Goal: Task Accomplishment & Management: Use online tool/utility

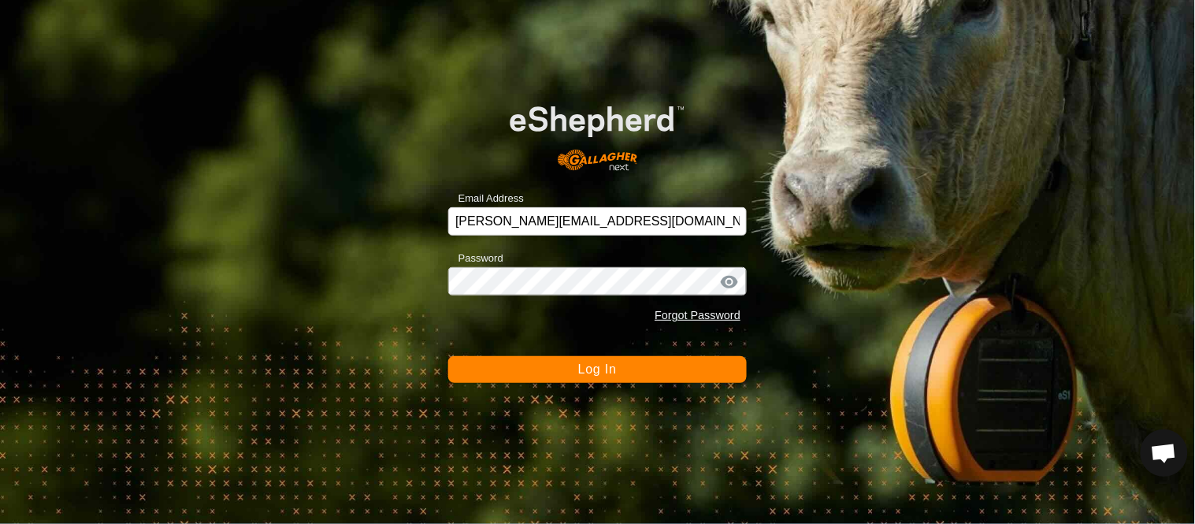
click at [493, 362] on button "Log In" at bounding box center [597, 369] width 299 height 27
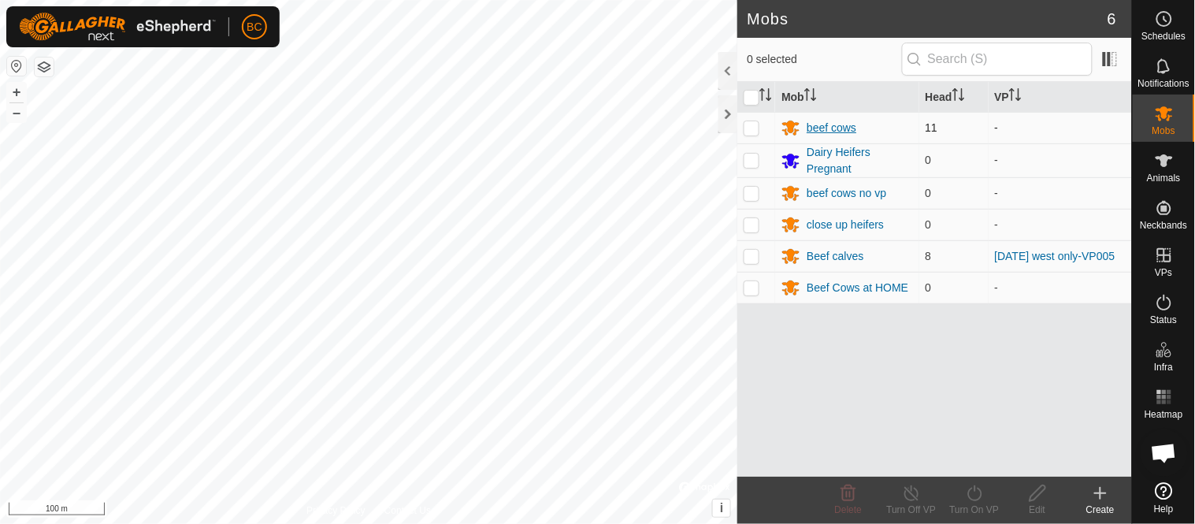
click at [821, 126] on div "beef cows" at bounding box center [832, 128] width 50 height 17
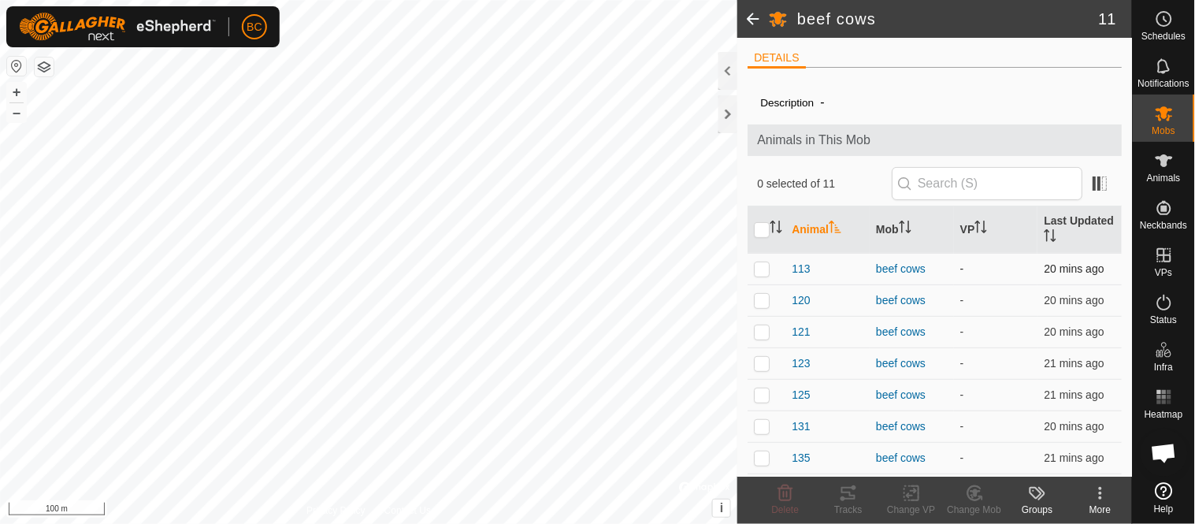
click at [762, 266] on p-checkbox at bounding box center [762, 268] width 16 height 13
checkbox input "true"
click at [758, 232] on input "checkbox" at bounding box center [762, 230] width 16 height 16
checkbox input "true"
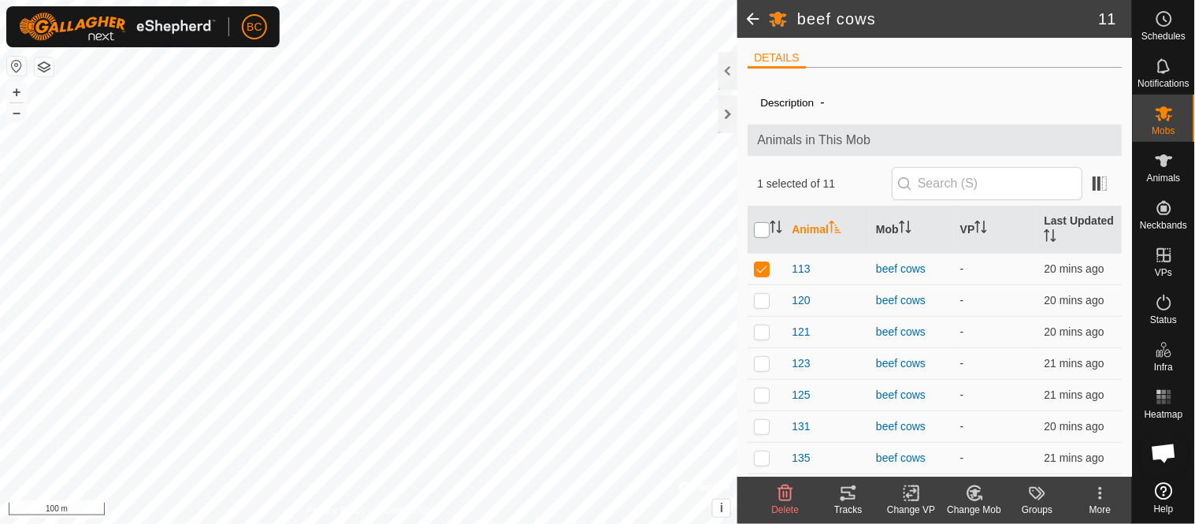
checkbox input "true"
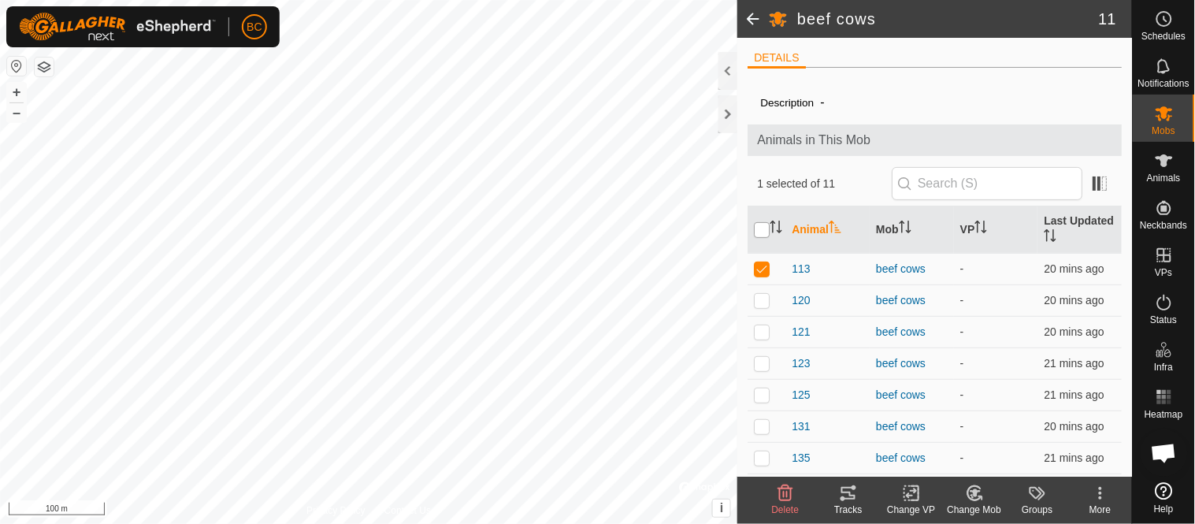
checkbox input "true"
click at [914, 492] on icon at bounding box center [912, 493] width 20 height 19
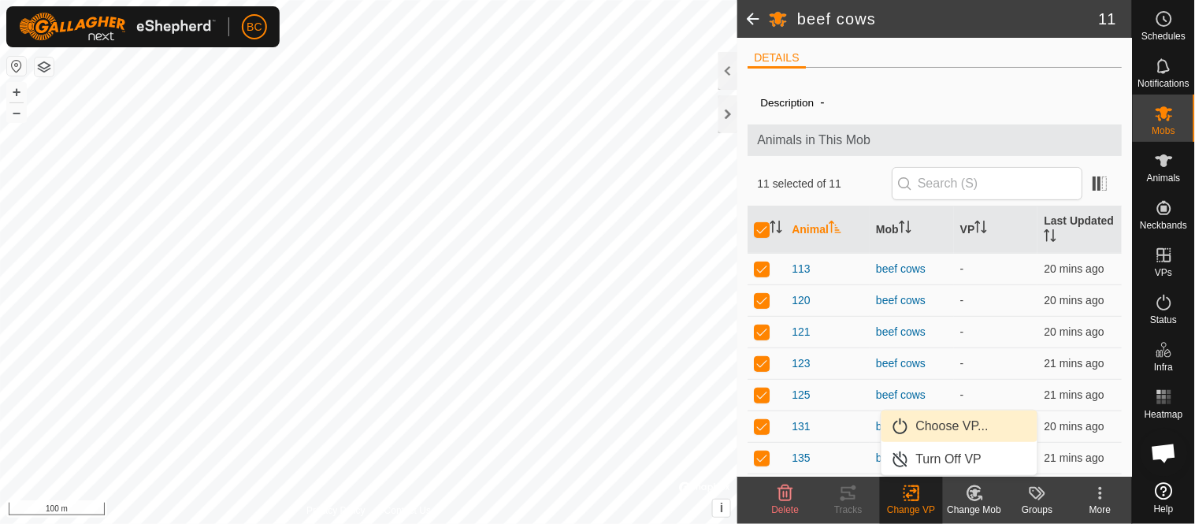
click at [938, 422] on link "Choose VP..." at bounding box center [960, 427] width 156 height 32
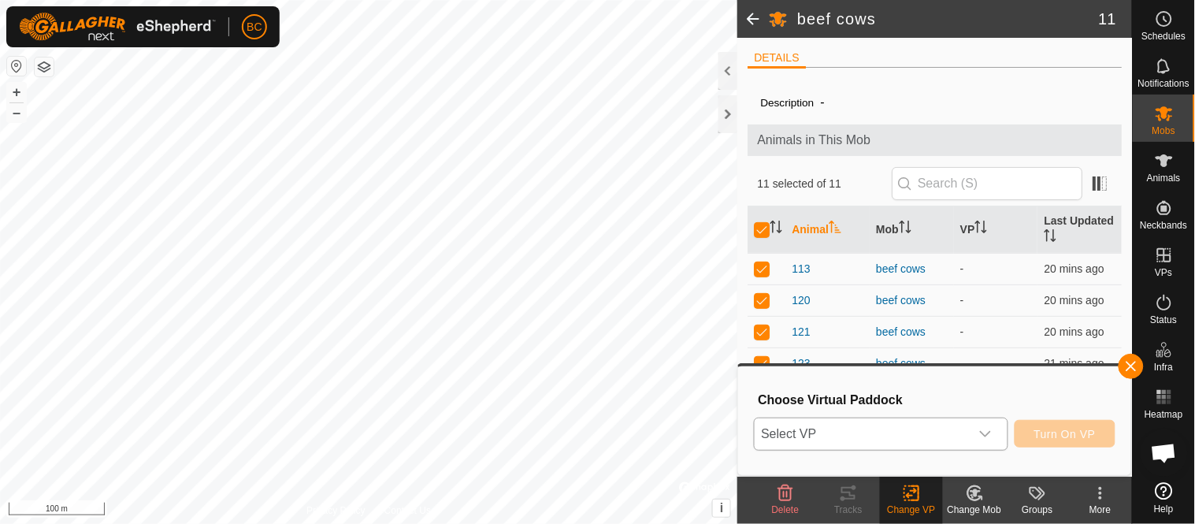
click at [980, 431] on icon "dropdown trigger" at bounding box center [985, 434] width 11 height 6
click at [980, 432] on icon "dropdown trigger" at bounding box center [985, 434] width 13 height 13
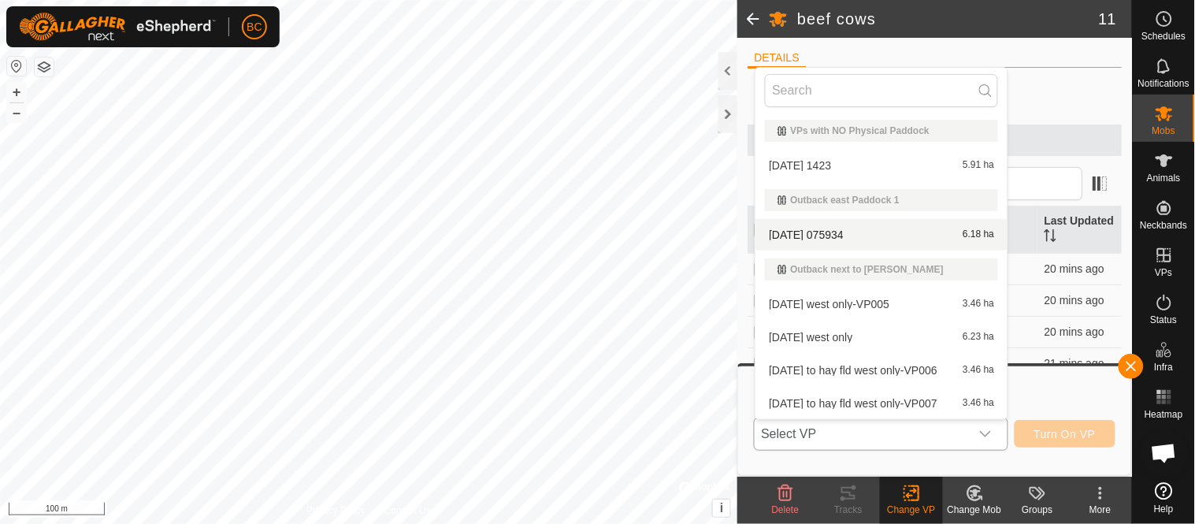
click at [815, 235] on li "[DATE] 075934 6.18 ha" at bounding box center [882, 235] width 252 height 32
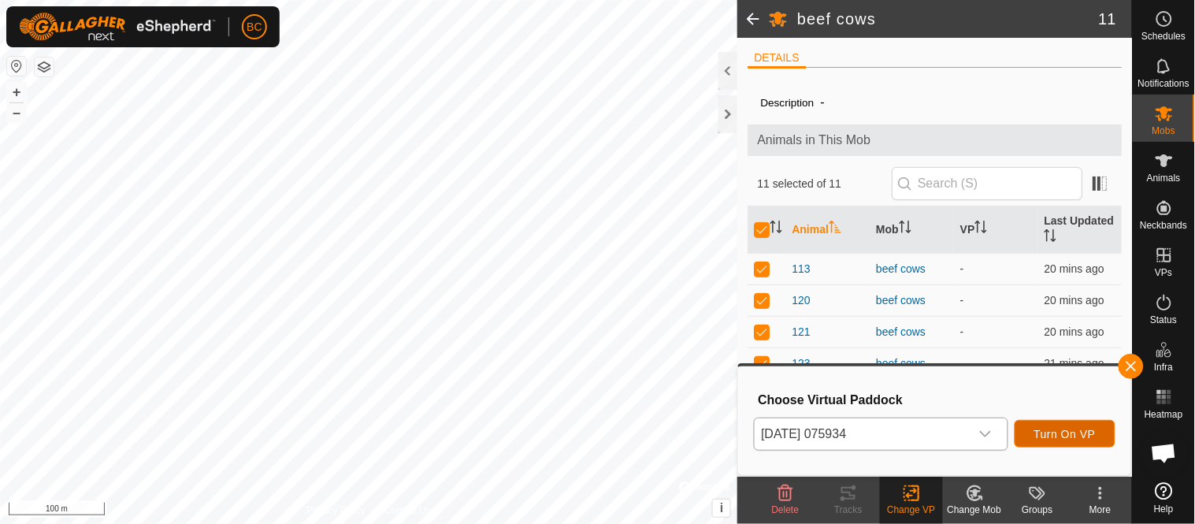
click at [1048, 434] on span "Turn On VP" at bounding box center [1065, 434] width 61 height 13
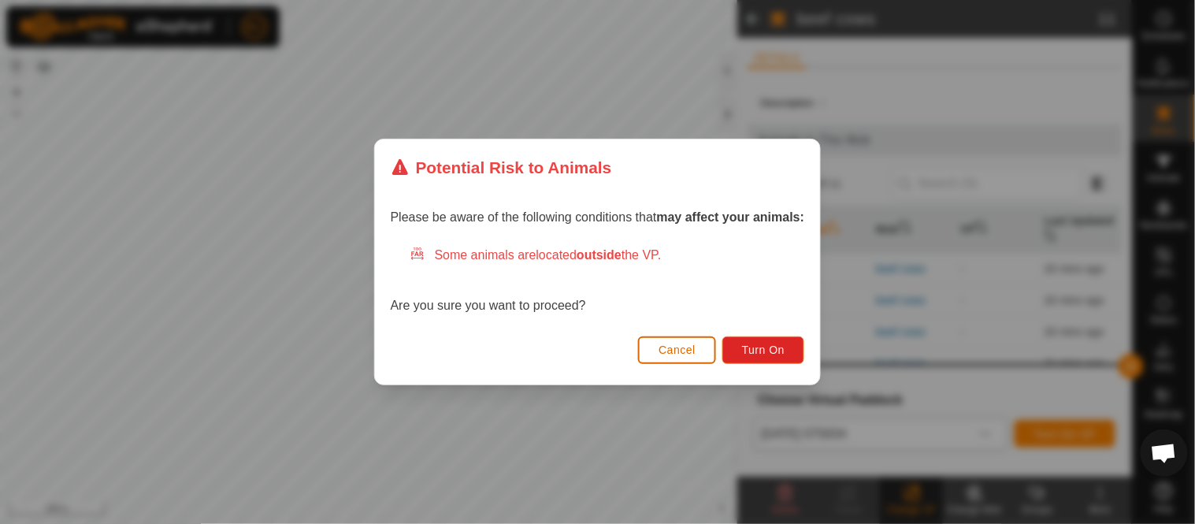
click at [691, 358] on button "Cancel" at bounding box center [677, 350] width 78 height 28
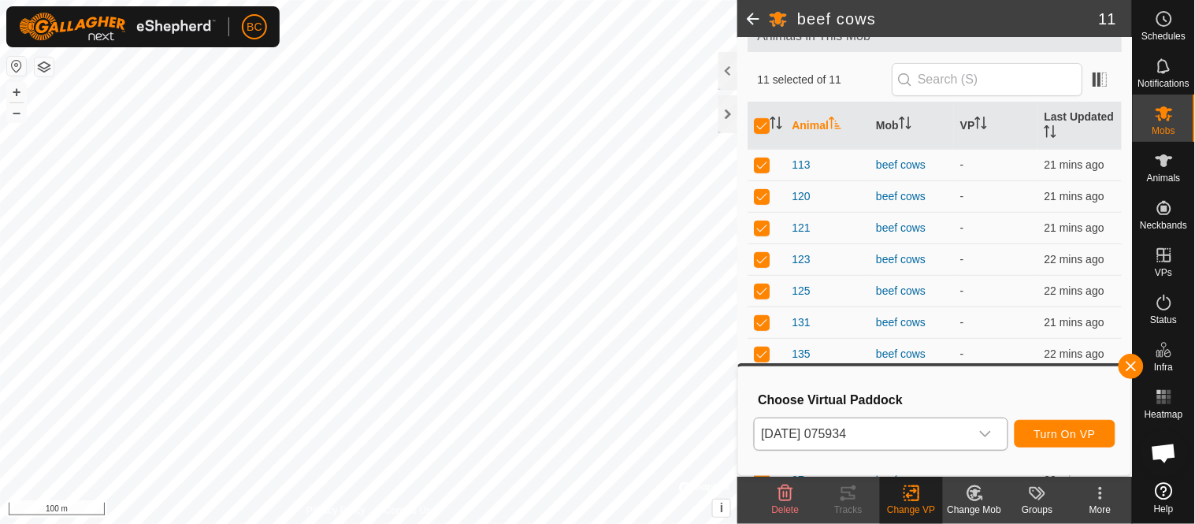
scroll to position [123, 0]
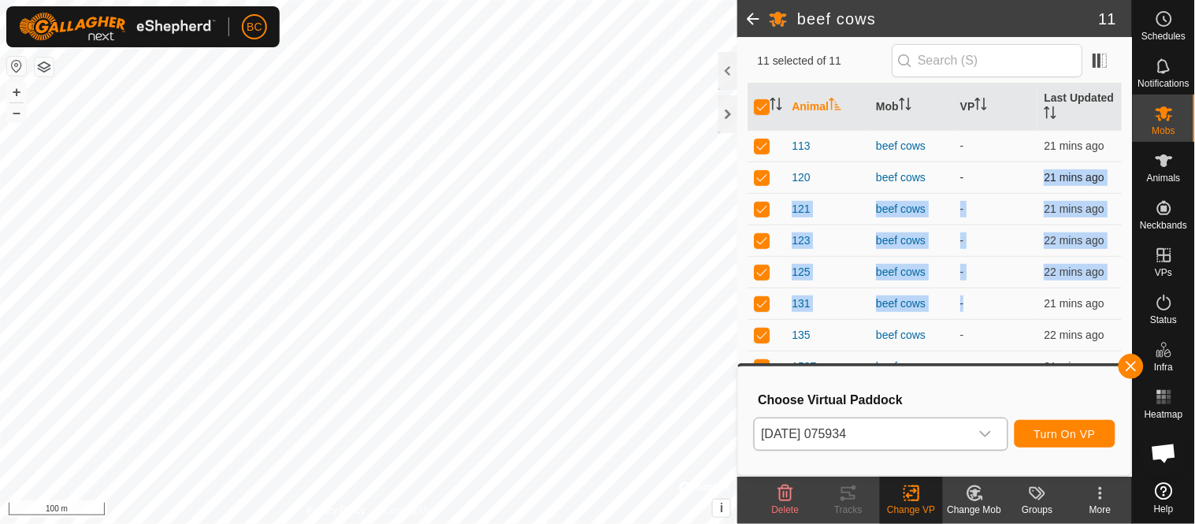
drag, startPoint x: 965, startPoint y: 314, endPoint x: 962, endPoint y: 175, distance: 138.7
click at [962, 175] on tbody "113 beef cows - 21 mins ago 120 beef cows - 21 mins ago 121 beef cows - 21 mins…" at bounding box center [935, 303] width 374 height 347
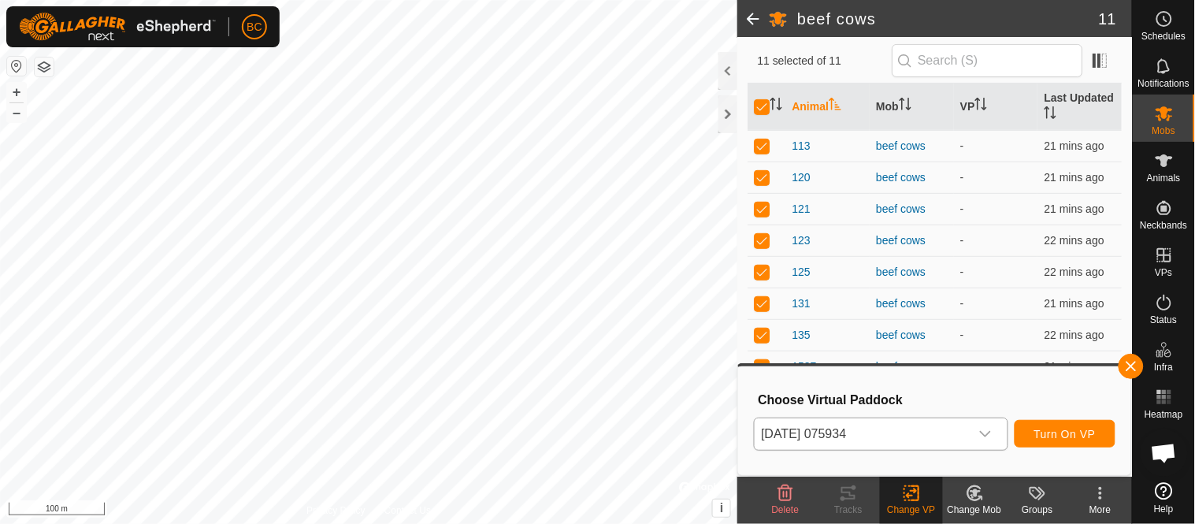
click at [764, 361] on p-checkbox at bounding box center [762, 366] width 16 height 13
checkbox input "false"
click at [1074, 432] on span "Turn On VP" at bounding box center [1065, 434] width 61 height 13
